Goal: Task Accomplishment & Management: Use online tool/utility

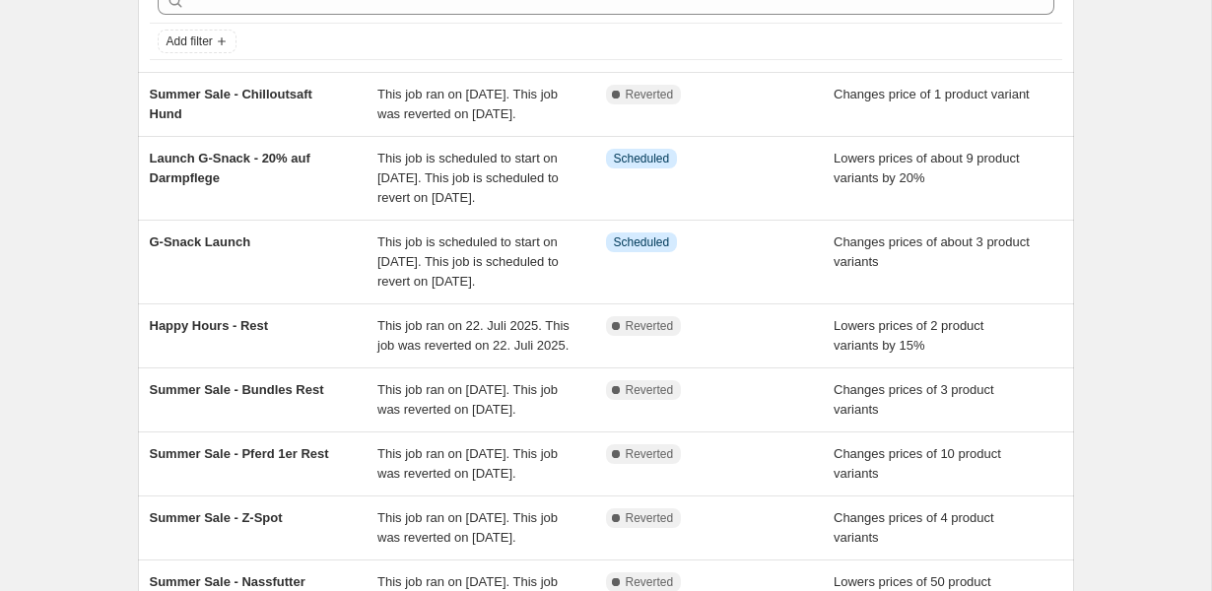
scroll to position [115, 0]
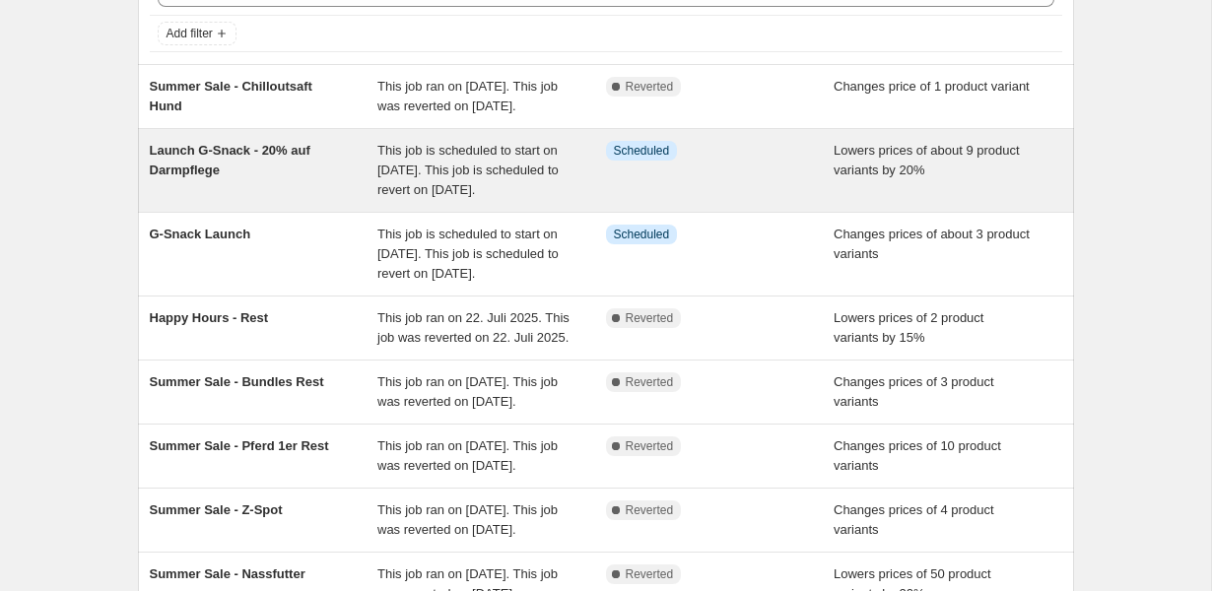
click at [315, 179] on div "Launch G-Snack - 20% auf Darmpflege" at bounding box center [264, 170] width 229 height 59
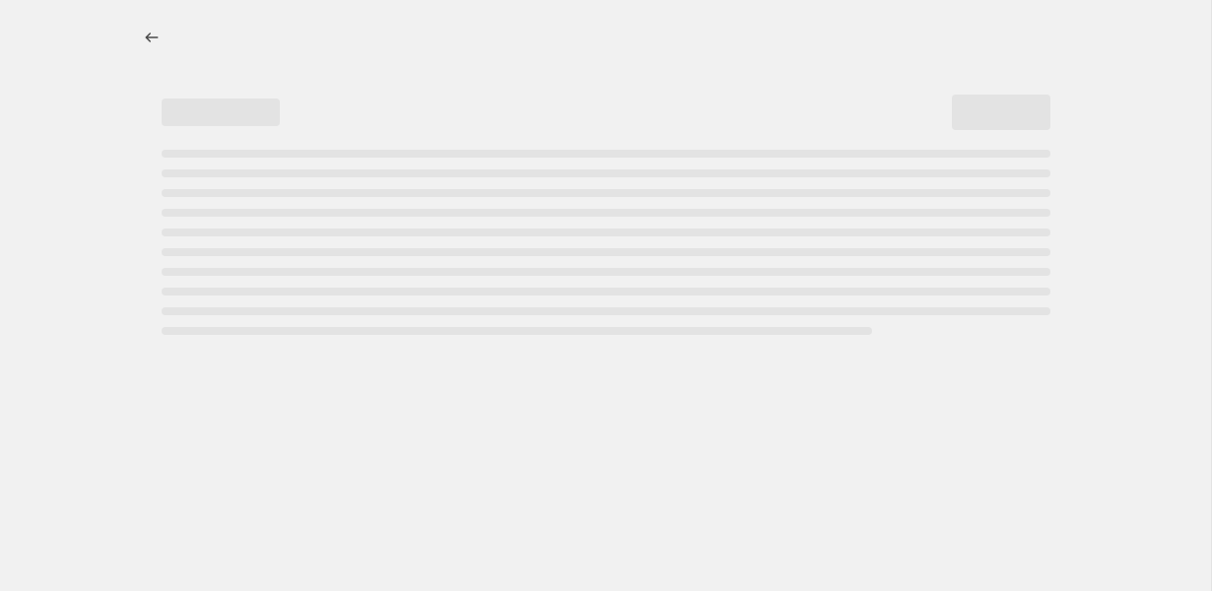
select select "percentage"
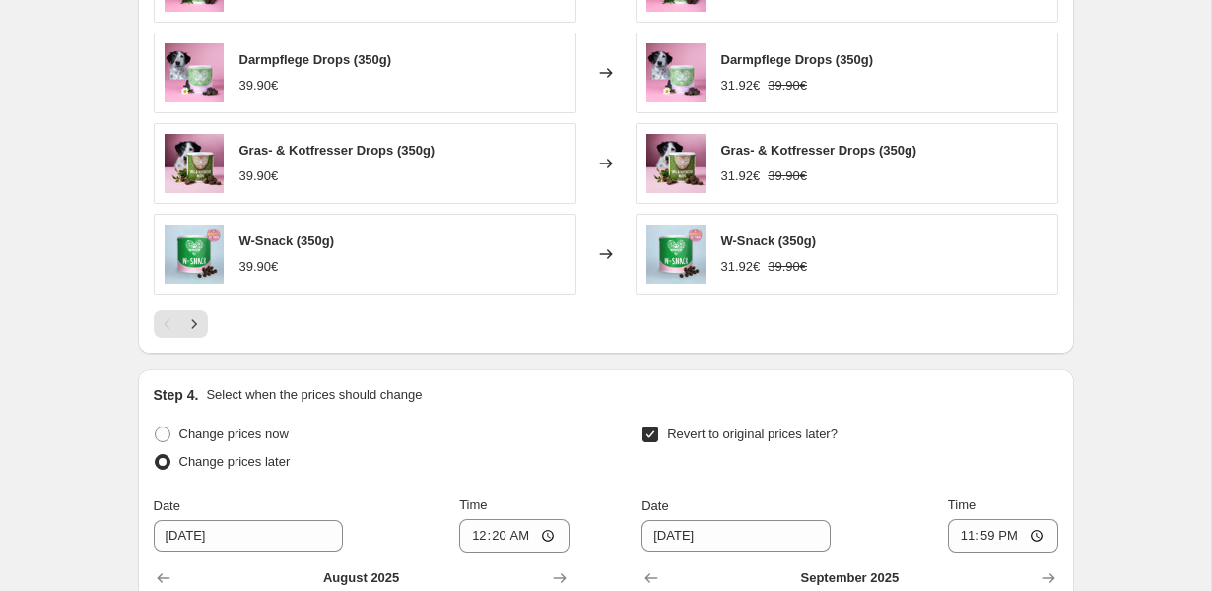
scroll to position [1488, 0]
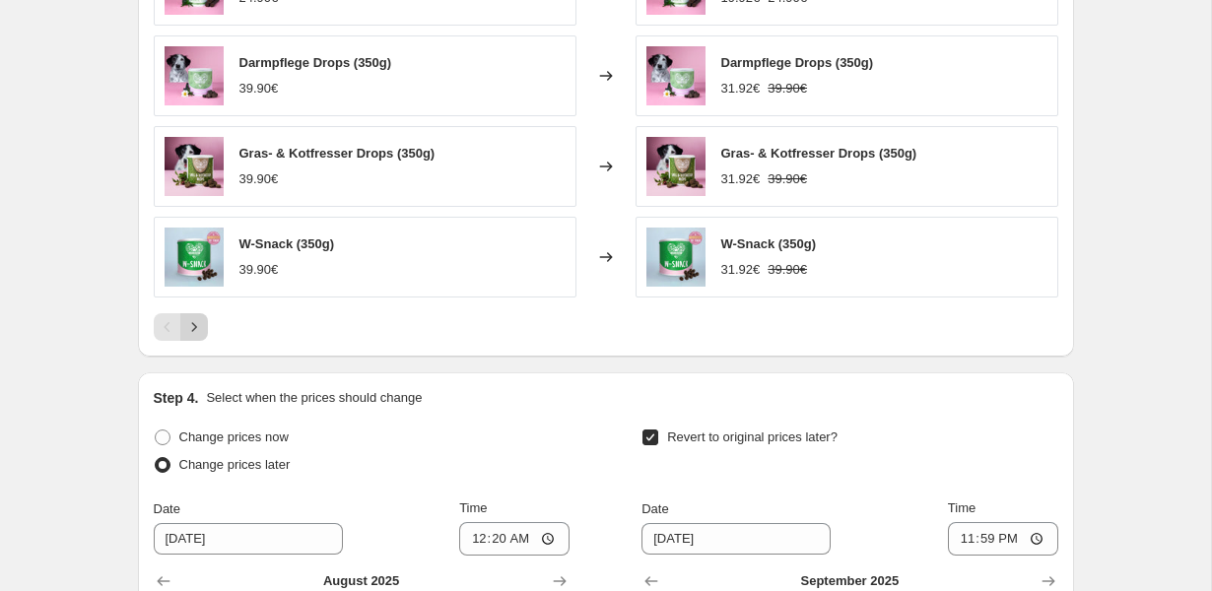
click at [186, 336] on icon "Next" at bounding box center [194, 327] width 20 height 20
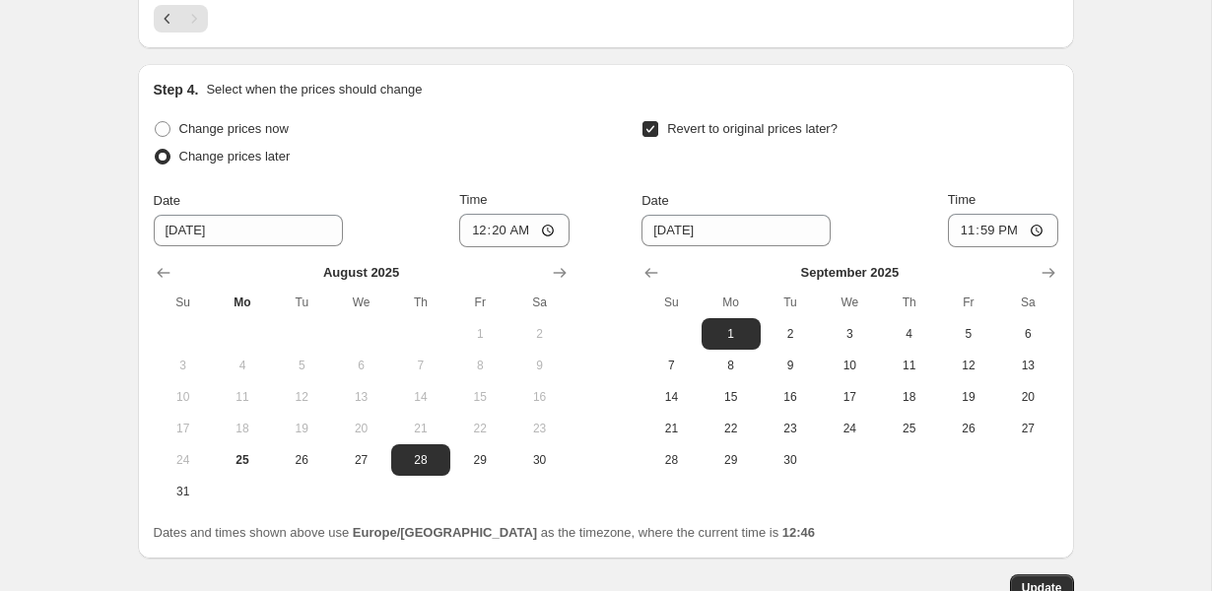
scroll to position [1711, 0]
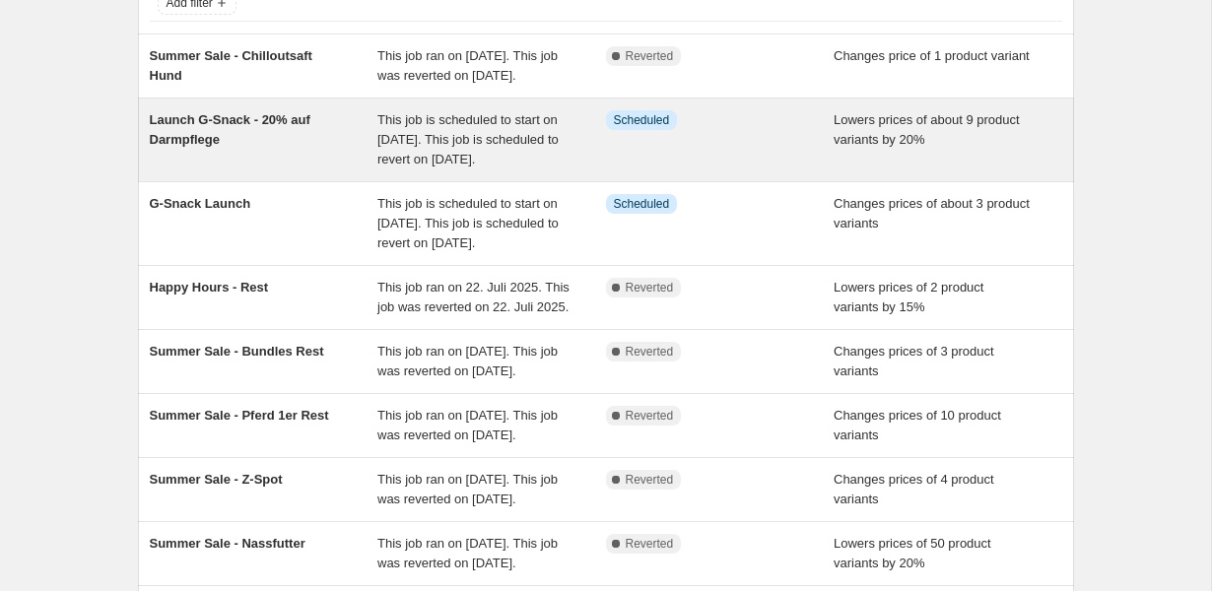
scroll to position [152, 0]
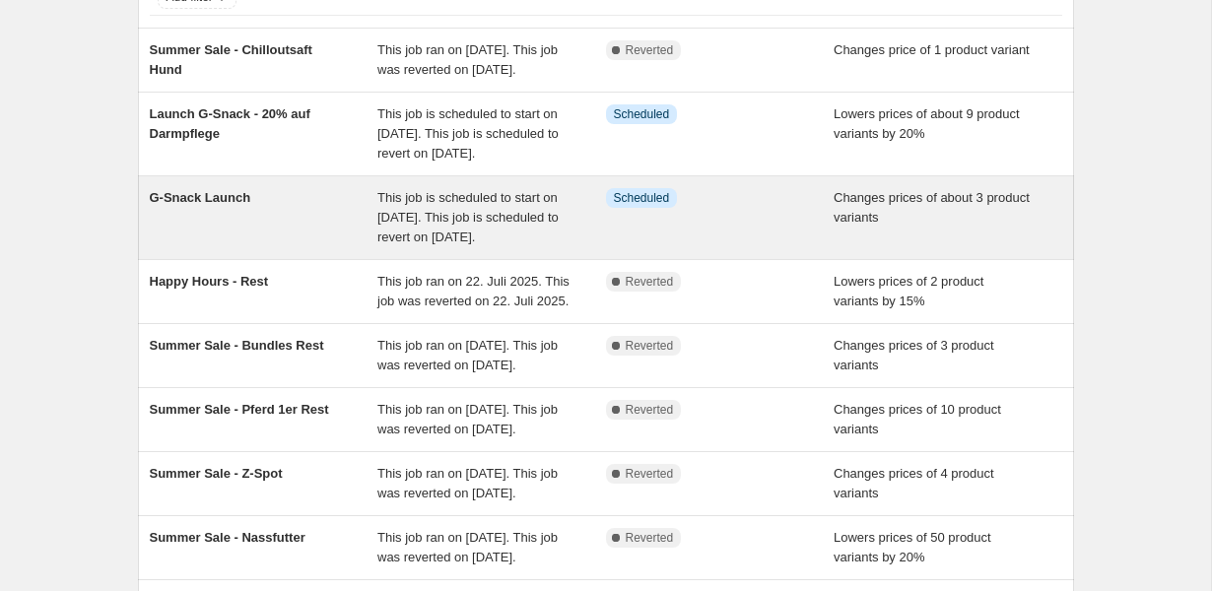
click at [242, 205] on span "G-Snack Launch" at bounding box center [201, 197] width 102 height 15
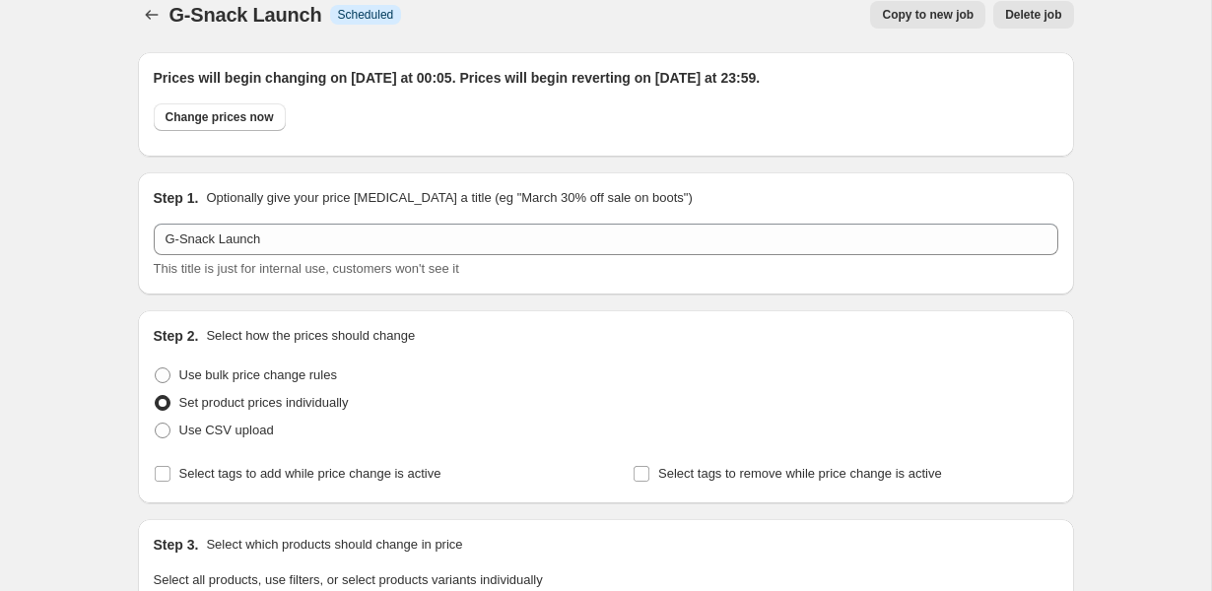
scroll to position [4, 0]
